Goal: Information Seeking & Learning: Find specific page/section

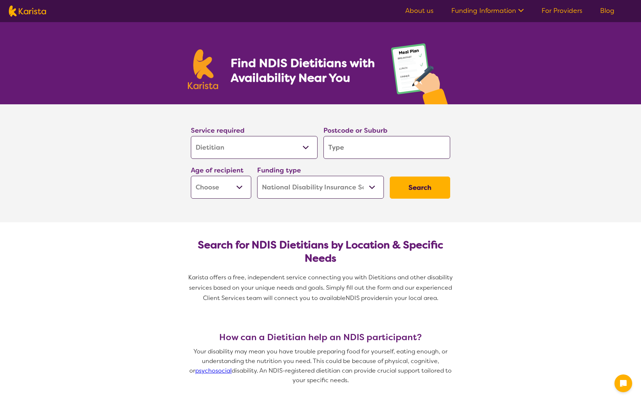
select select "Dietitian"
select select "NDIS"
select select "Dietitian"
select select "NDIS"
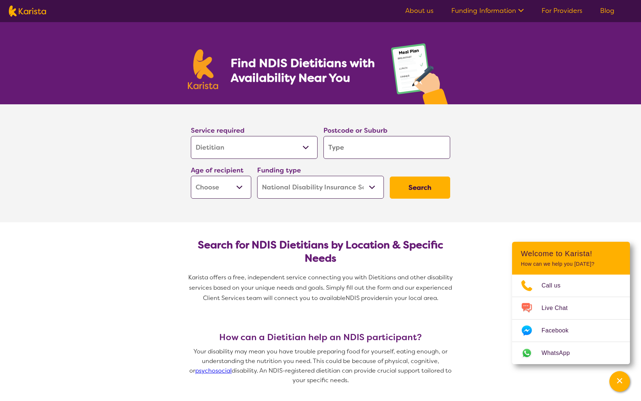
click at [363, 149] on input "search" at bounding box center [387, 147] width 127 height 23
type input "3"
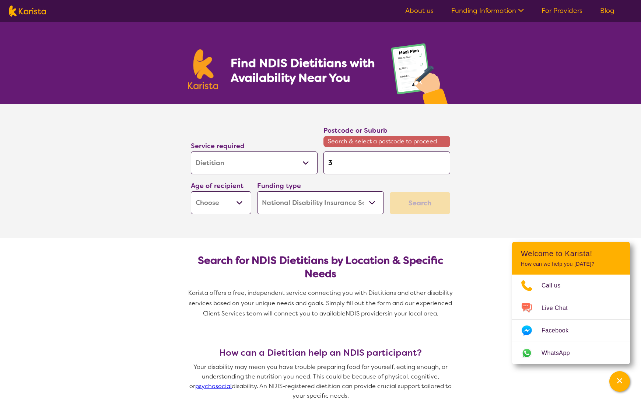
type input "31"
type input "317"
type input "3178"
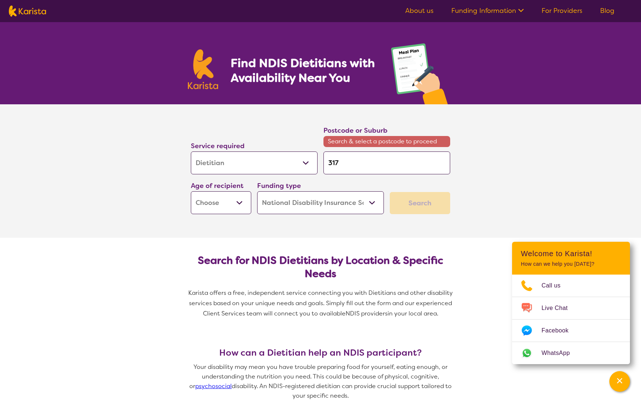
type input "3178"
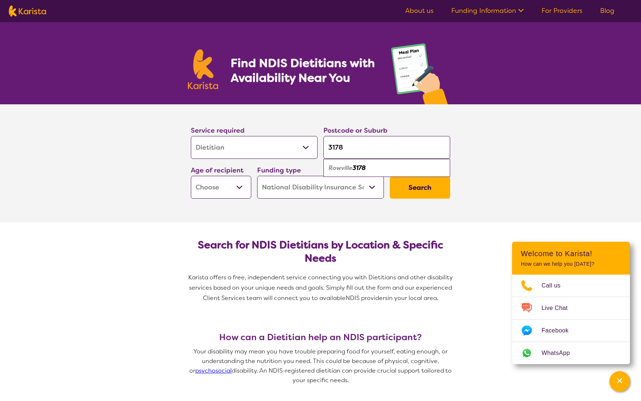
type input "3178"
click at [393, 167] on div "Rowville 3178" at bounding box center [386, 168] width 119 height 14
select select "AD"
click at [420, 188] on button "Search" at bounding box center [420, 188] width 60 height 22
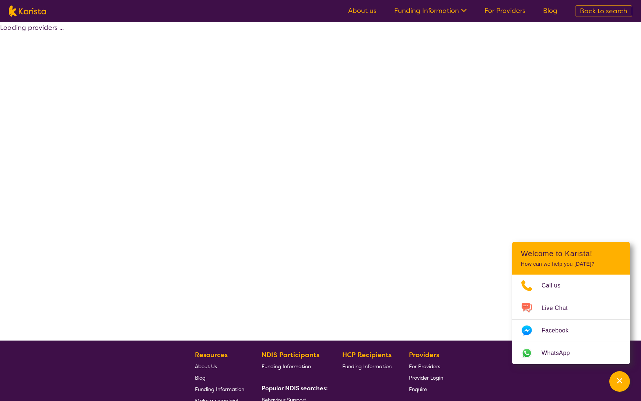
select select "by_score"
